Goal: Information Seeking & Learning: Learn about a topic

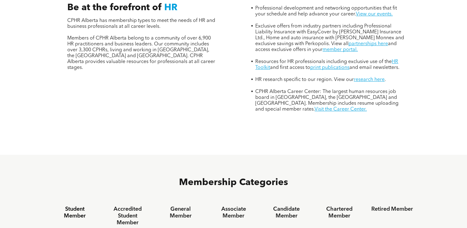
scroll to position [376, 0]
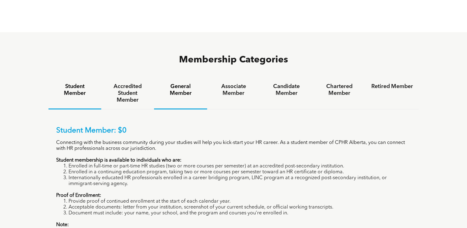
click at [189, 83] on h4 "General Member" at bounding box center [181, 90] width 42 height 14
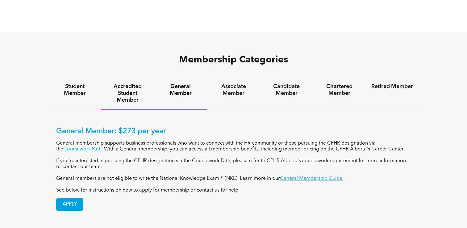
click at [142, 83] on h4 "Accredited Student Member" at bounding box center [128, 93] width 42 height 20
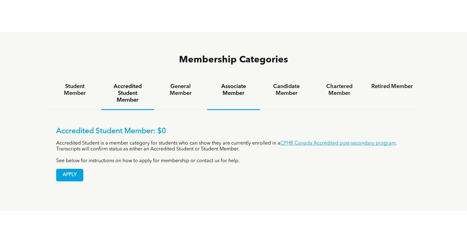
click at [254, 83] on h4 "Associate Member" at bounding box center [234, 90] width 42 height 14
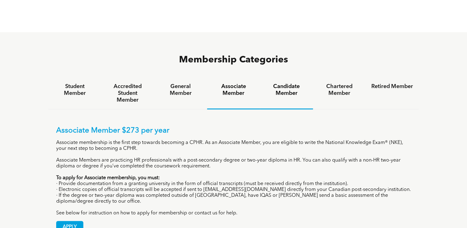
click at [301, 83] on h4 "Candidate Member" at bounding box center [287, 90] width 42 height 14
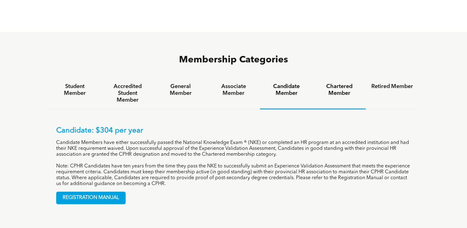
click at [352, 83] on h4 "Chartered Member" at bounding box center [340, 90] width 42 height 14
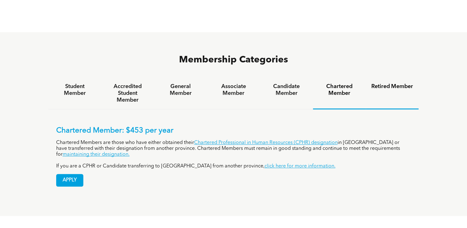
click at [399, 83] on h4 "Retired Member" at bounding box center [393, 86] width 42 height 7
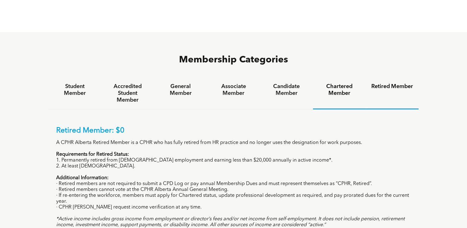
click at [332, 83] on h4 "Chartered Member" at bounding box center [340, 90] width 42 height 14
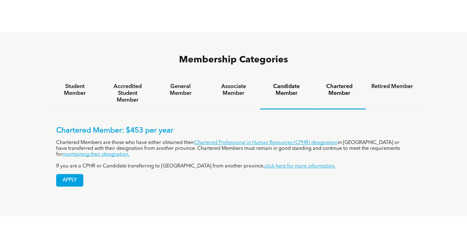
click at [292, 83] on h4 "Candidate Member" at bounding box center [287, 90] width 42 height 14
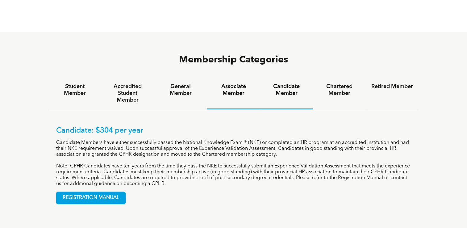
click at [244, 83] on h4 "Associate Member" at bounding box center [234, 90] width 42 height 14
